Goal: Navigation & Orientation: Understand site structure

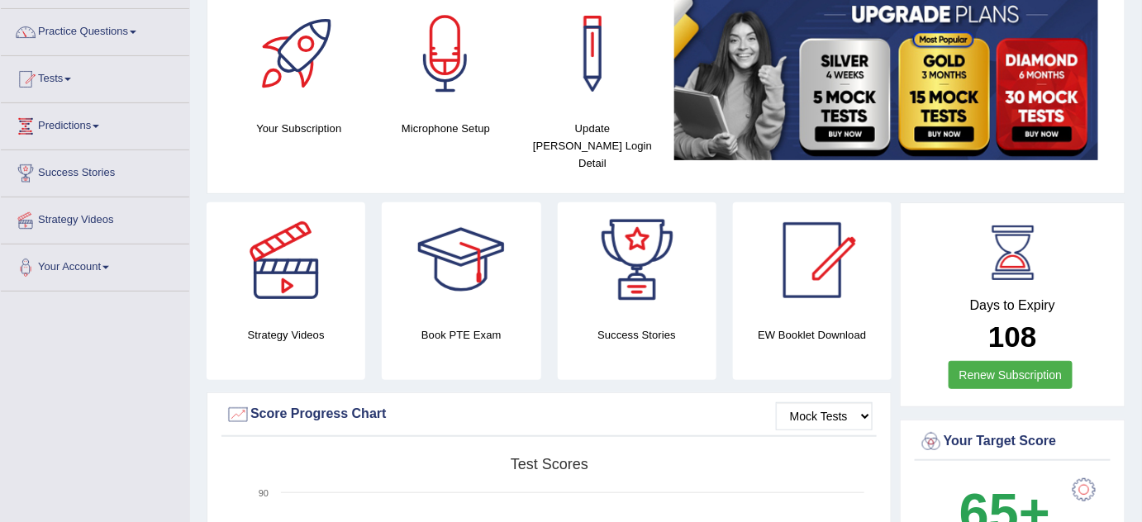
scroll to position [150, 0]
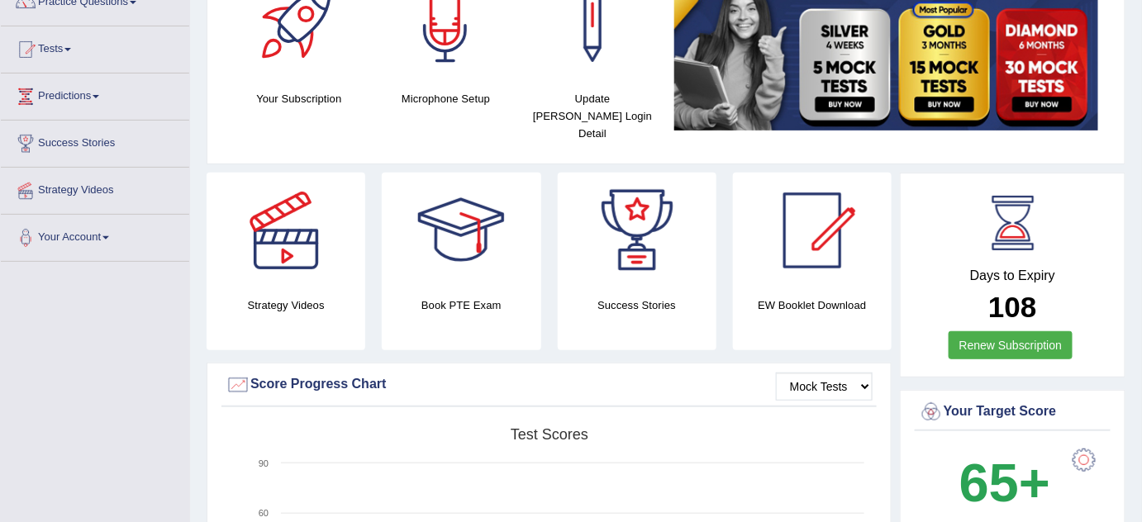
click at [822, 212] on div at bounding box center [813, 231] width 116 height 116
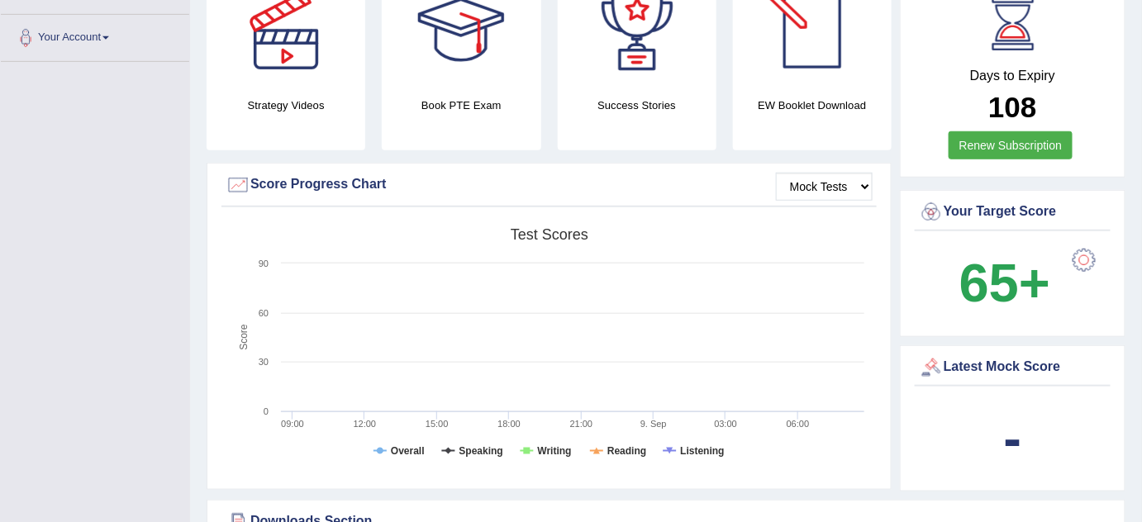
scroll to position [375, 0]
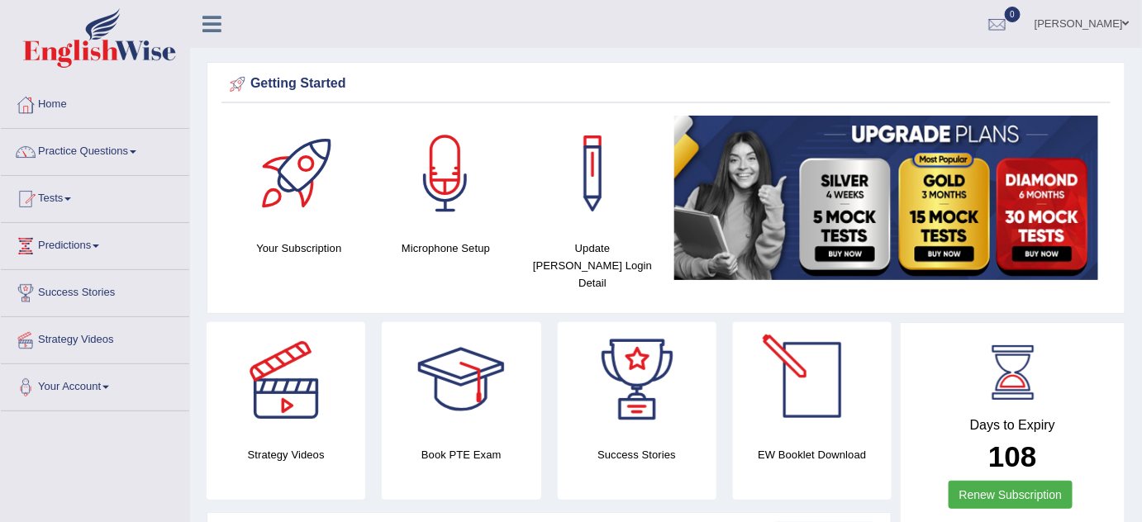
click at [1110, 21] on link "[PERSON_NAME]" at bounding box center [1082, 21] width 120 height 43
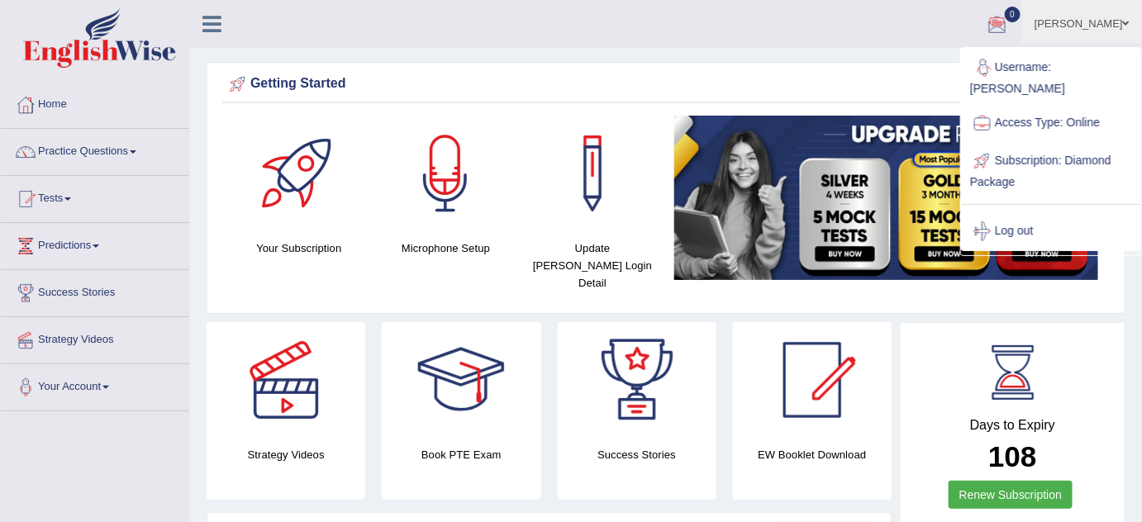
click at [798, 74] on div "Getting Started" at bounding box center [666, 84] width 881 height 25
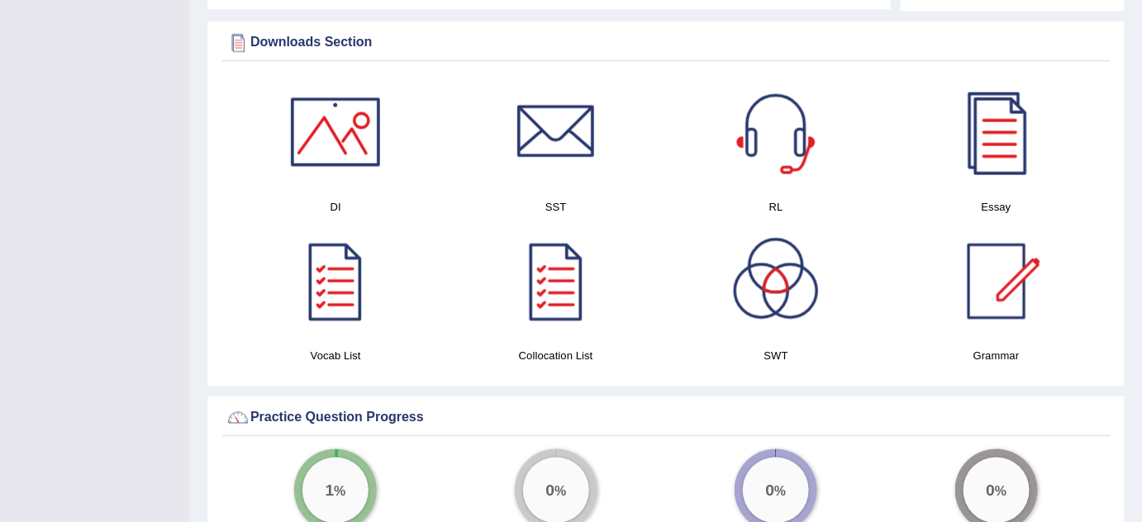
scroll to position [827, 0]
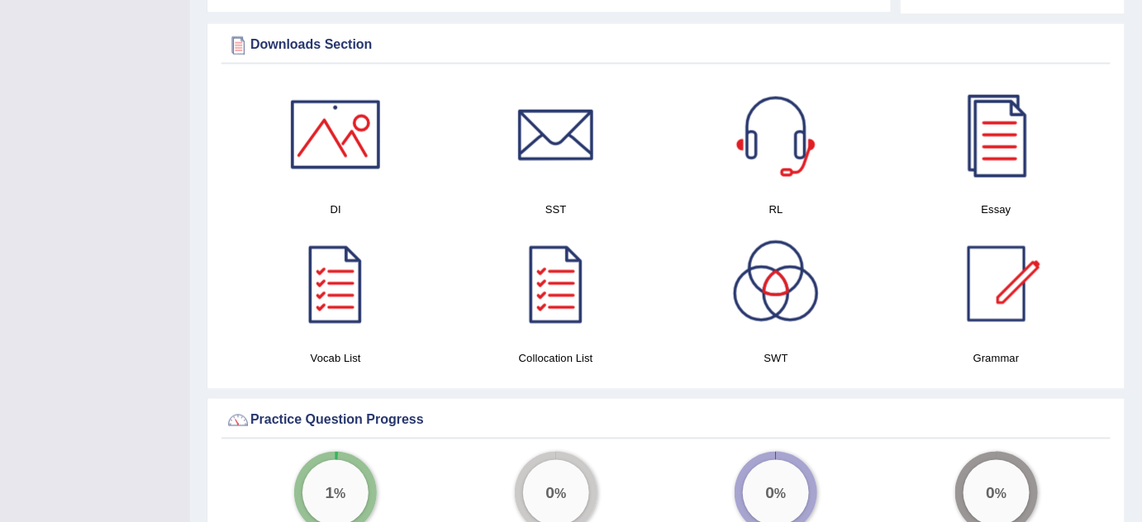
click at [507, 112] on div at bounding box center [556, 135] width 116 height 116
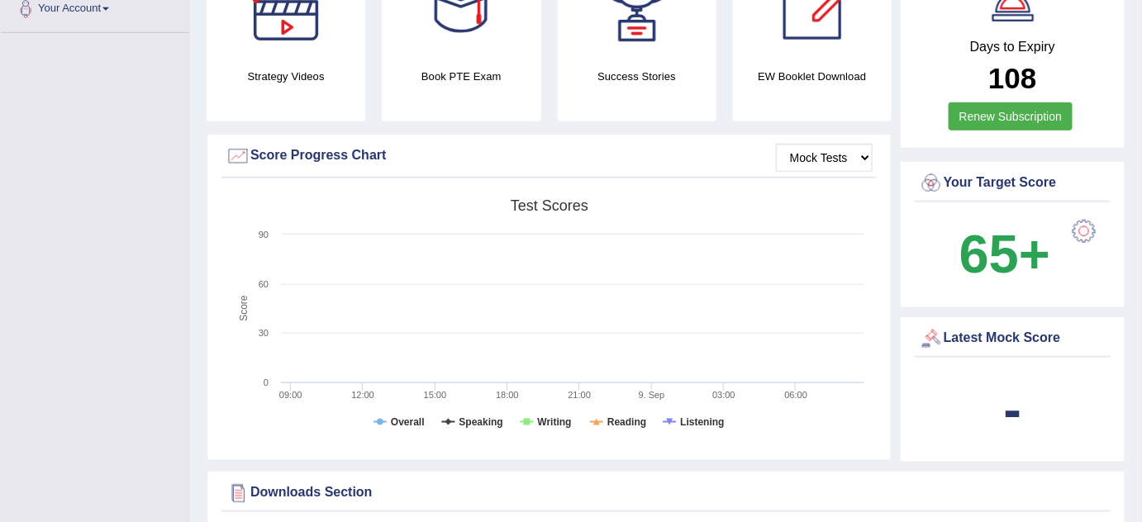
scroll to position [0, 0]
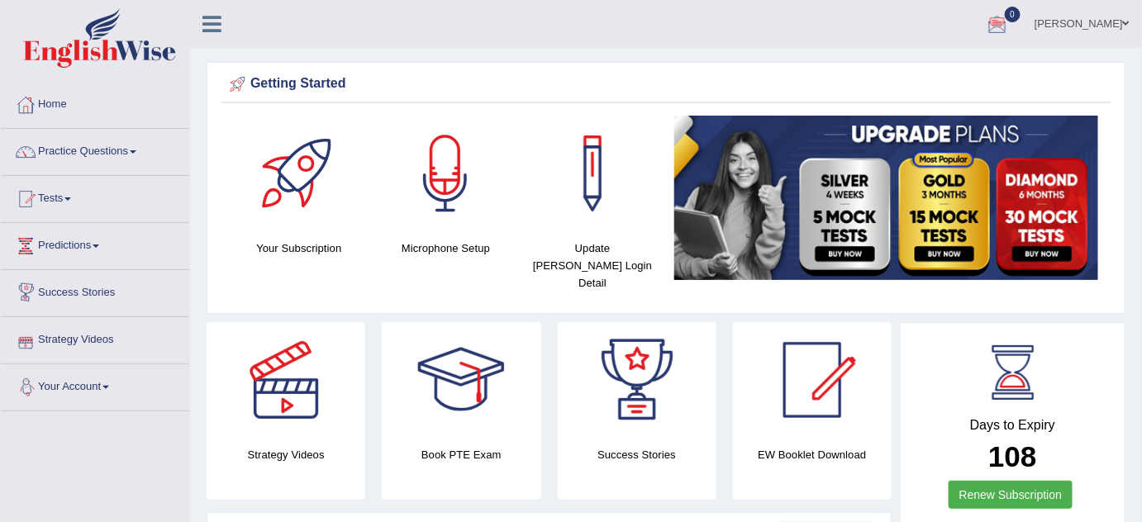
click at [107, 392] on link "Your Account" at bounding box center [95, 384] width 188 height 41
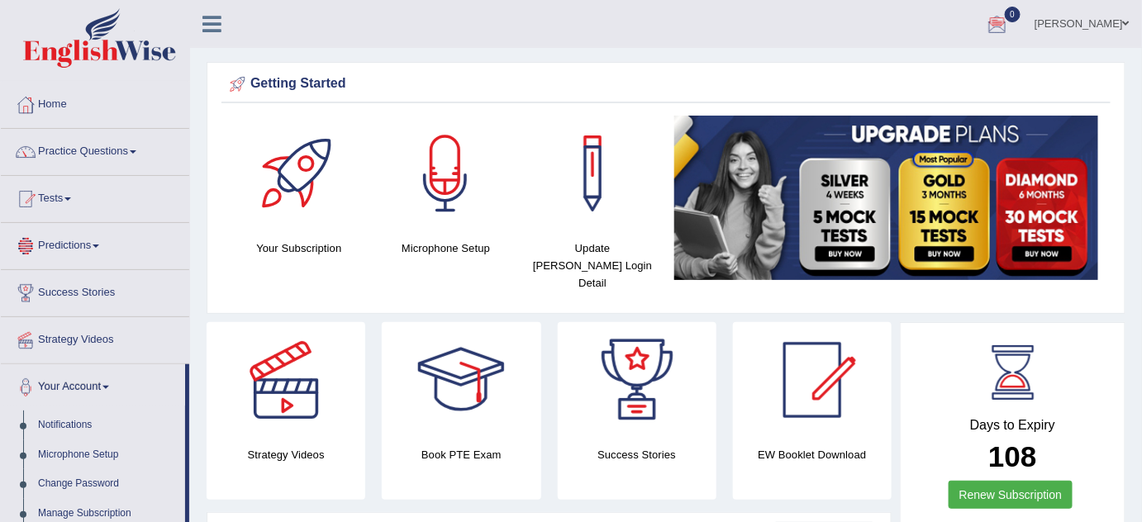
click at [86, 244] on link "Predictions" at bounding box center [95, 243] width 188 height 41
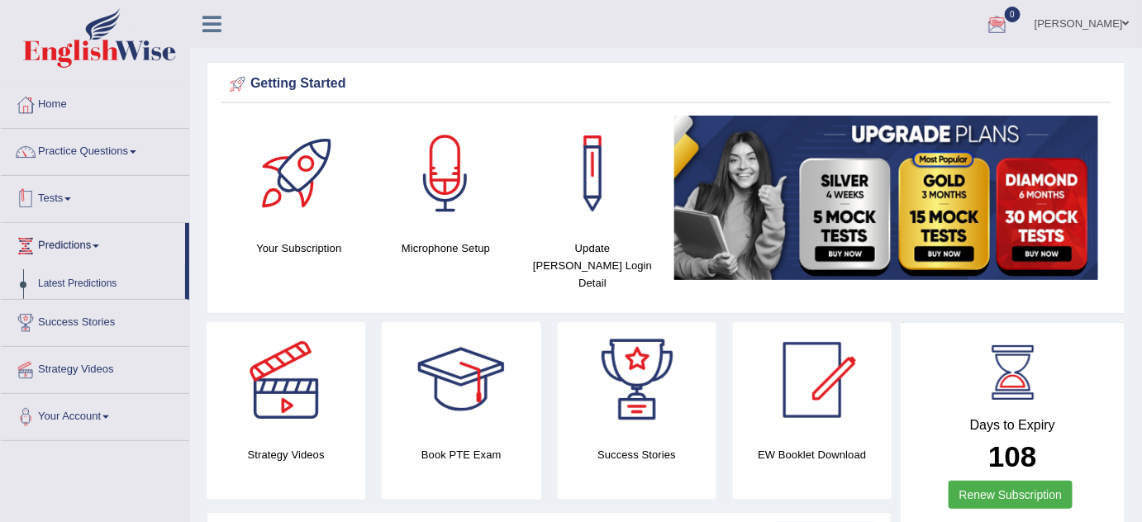
click at [74, 202] on link "Tests" at bounding box center [95, 196] width 188 height 41
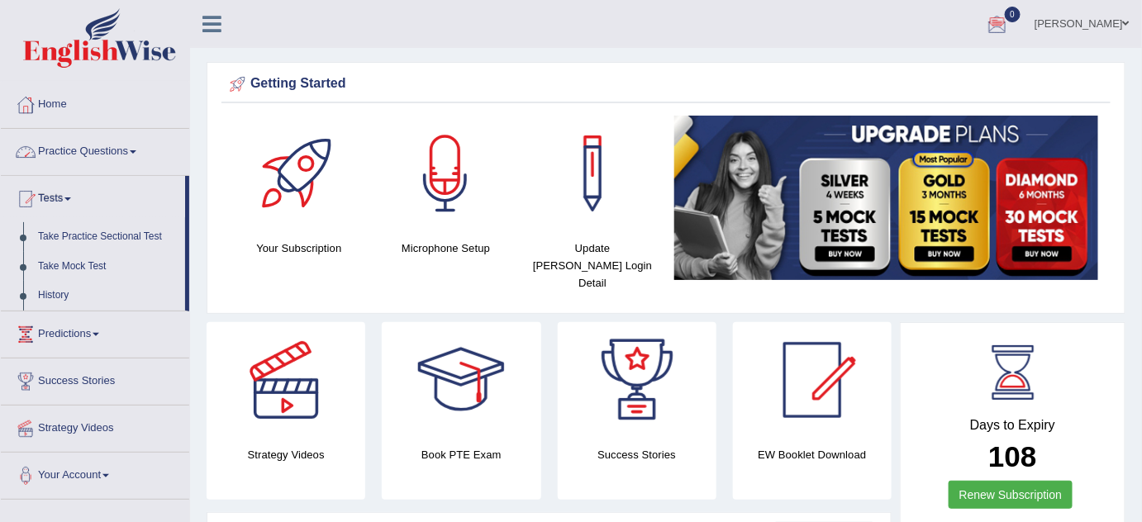
click at [81, 149] on link "Practice Questions" at bounding box center [95, 149] width 188 height 41
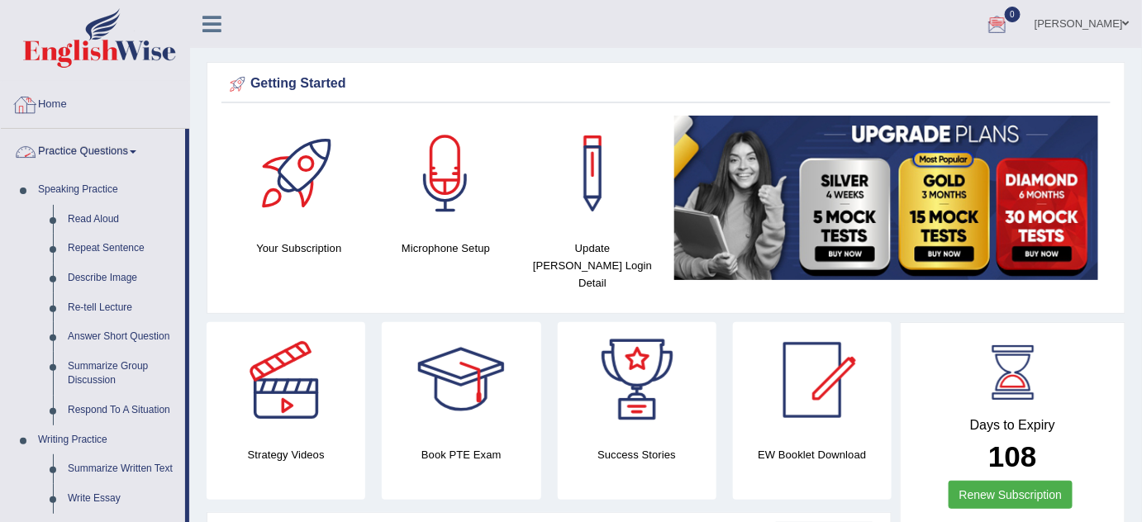
click at [68, 96] on link "Home" at bounding box center [95, 102] width 188 height 41
